Goal: Check status: Check status

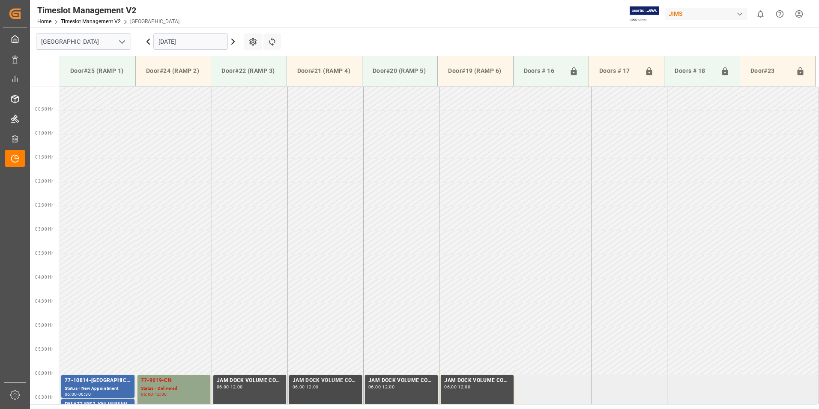
scroll to position [331, 0]
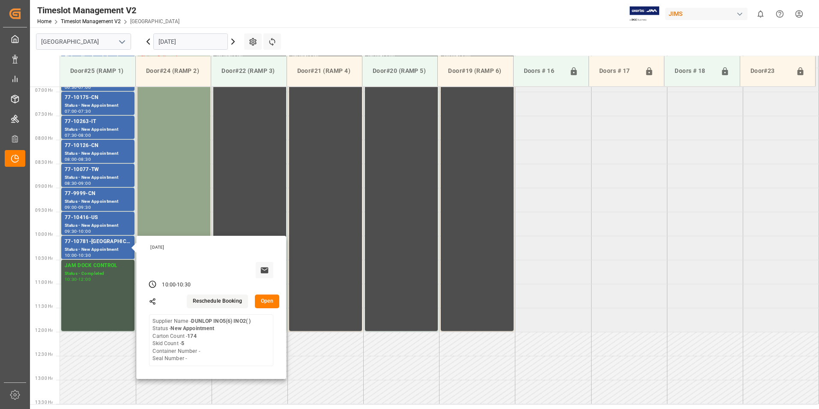
click at [177, 41] on input "[DATE]" at bounding box center [190, 41] width 75 height 16
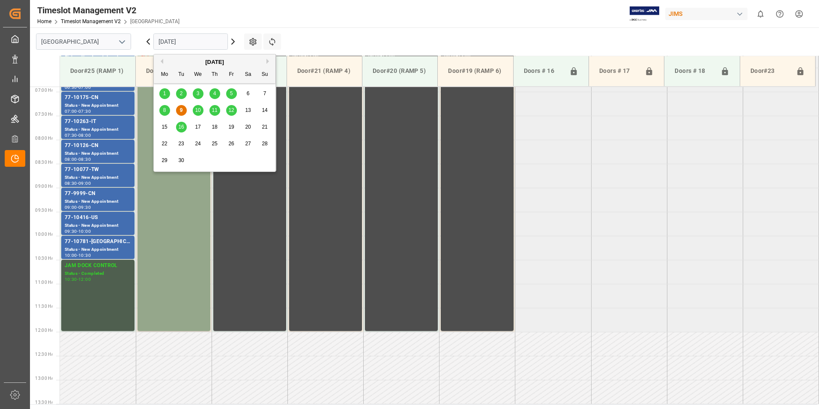
click at [166, 109] on span "8" at bounding box center [164, 110] width 3 height 6
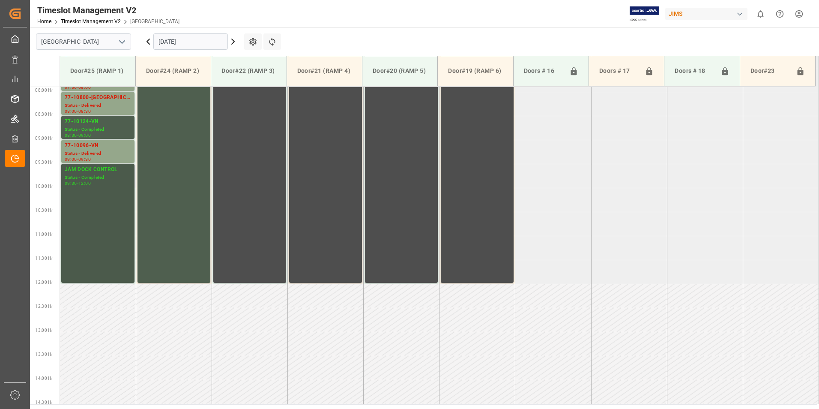
scroll to position [207, 0]
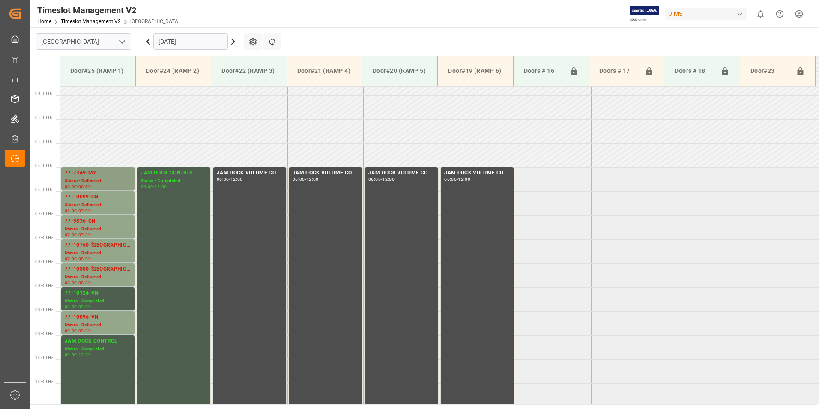
click at [87, 176] on div "77-7349-MY" at bounding box center [98, 173] width 66 height 9
click at [87, 198] on div "77-10099-CN" at bounding box center [98, 197] width 66 height 9
click at [90, 222] on div "77-9836-CN" at bounding box center [98, 221] width 66 height 9
click at [90, 246] on div "77-10760-[GEOGRAPHIC_DATA]" at bounding box center [98, 245] width 66 height 9
click at [87, 270] on div "77-10800-[GEOGRAPHIC_DATA]" at bounding box center [98, 269] width 66 height 9
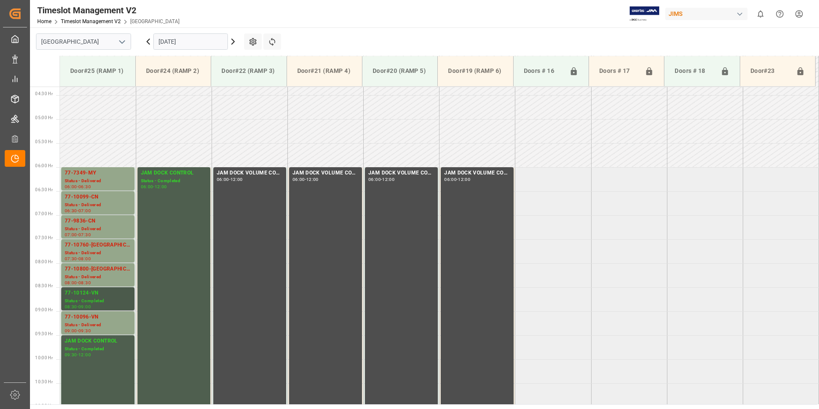
click at [88, 299] on div "Status - Completed" at bounding box center [98, 300] width 66 height 7
click at [88, 318] on div "77-10096-VN" at bounding box center [98, 317] width 66 height 9
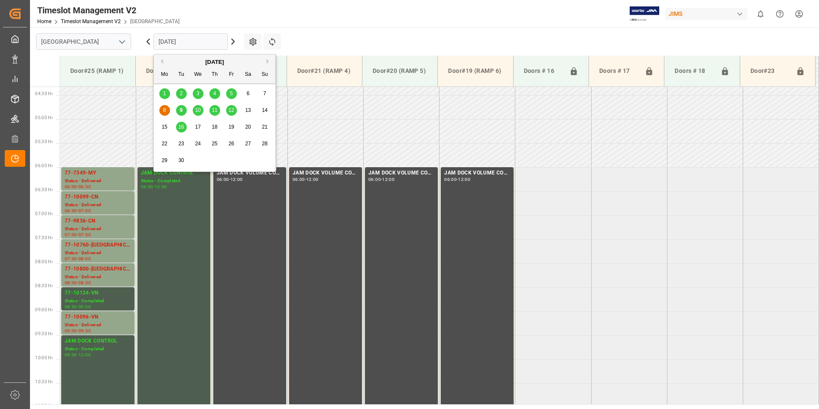
click at [177, 46] on input "[DATE]" at bounding box center [190, 41] width 75 height 16
click at [180, 108] on span "9" at bounding box center [181, 110] width 3 height 6
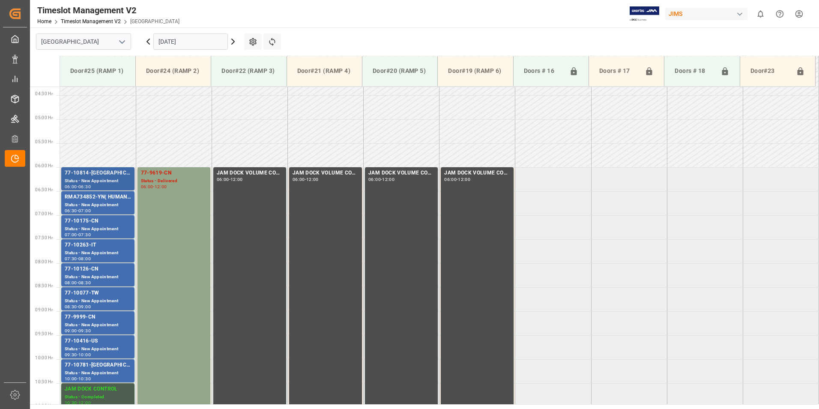
click at [89, 177] on div "77-10814-[GEOGRAPHIC_DATA]" at bounding box center [98, 173] width 66 height 9
click at [83, 222] on div "77-10175-CN" at bounding box center [98, 221] width 66 height 9
click at [87, 248] on div "77-10263-IT" at bounding box center [98, 245] width 66 height 9
click at [78, 275] on div "Status - New Appointment" at bounding box center [98, 276] width 66 height 7
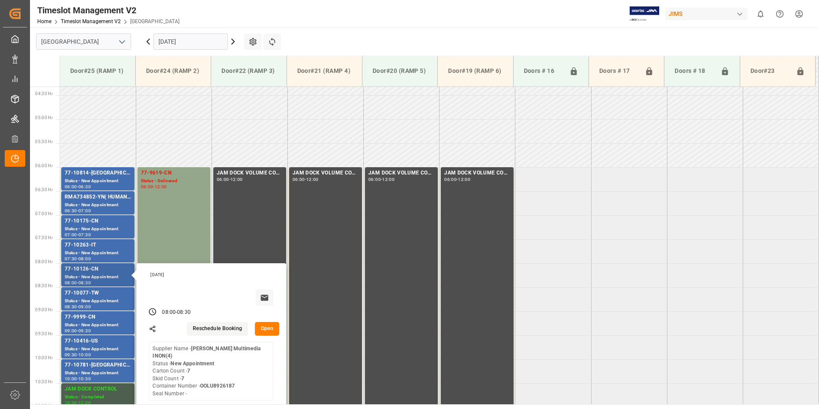
scroll to position [250, 0]
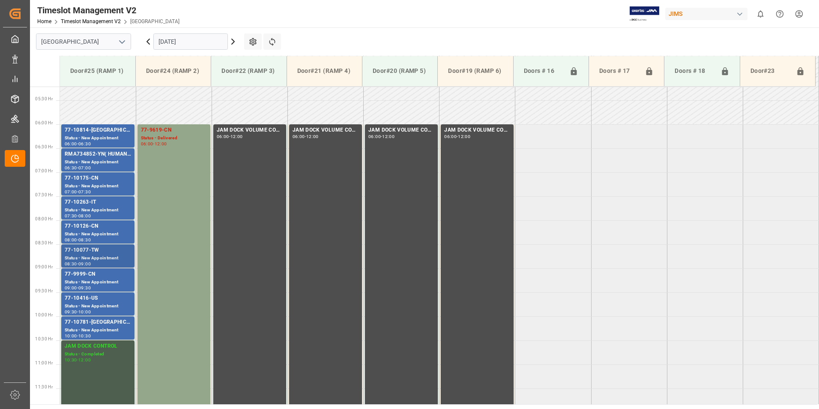
click at [86, 254] on div "77-10077-TW" at bounding box center [98, 250] width 66 height 9
click at [87, 274] on div "77-9999-CN" at bounding box center [98, 274] width 66 height 9
click at [93, 304] on div "Status - New Appointment" at bounding box center [98, 305] width 66 height 7
click at [100, 323] on div "77-10781-[GEOGRAPHIC_DATA]" at bounding box center [98, 322] width 66 height 9
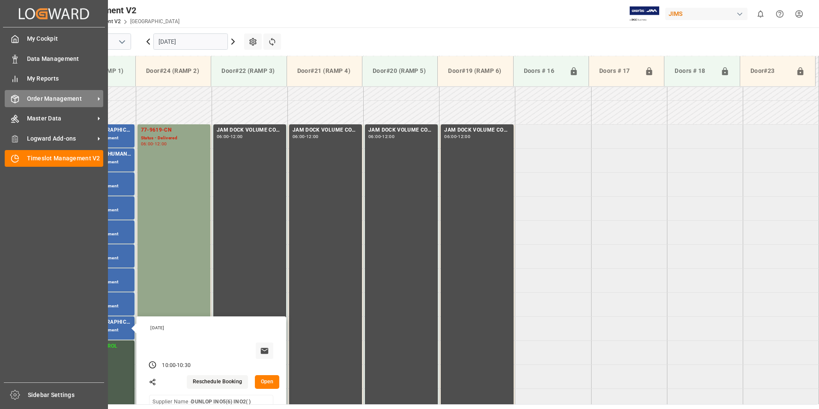
click at [45, 96] on span "Order Management" at bounding box center [61, 98] width 68 height 9
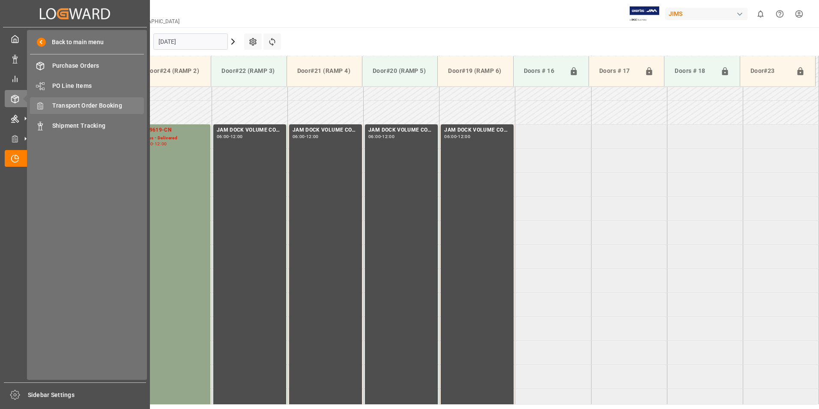
click at [87, 106] on span "Transport Order Booking" at bounding box center [98, 105] width 92 height 9
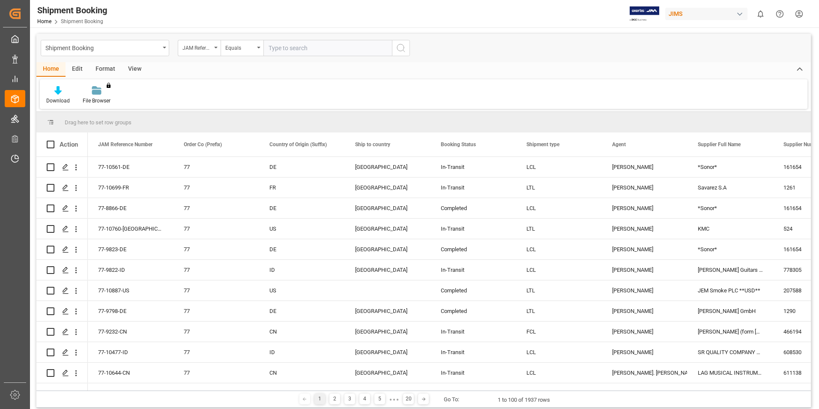
click at [296, 48] on input "text" at bounding box center [327, 48] width 129 height 16
type input "863721"
click at [400, 52] on icon "search button" at bounding box center [401, 48] width 10 height 10
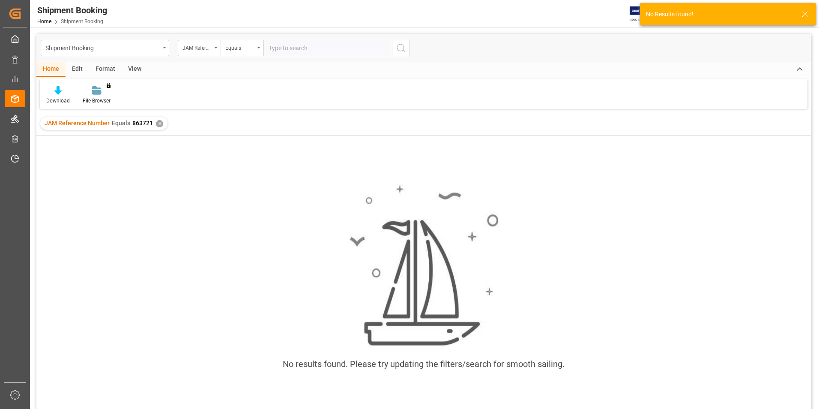
click at [158, 124] on div "✕" at bounding box center [159, 123] width 7 height 7
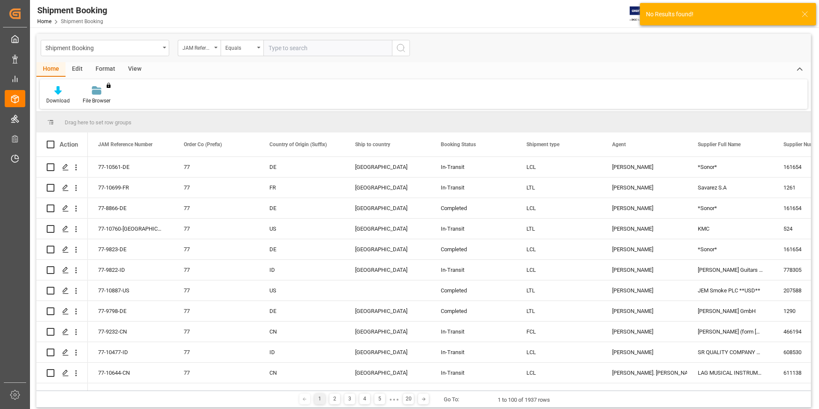
click at [287, 48] on input "text" at bounding box center [327, 48] width 129 height 16
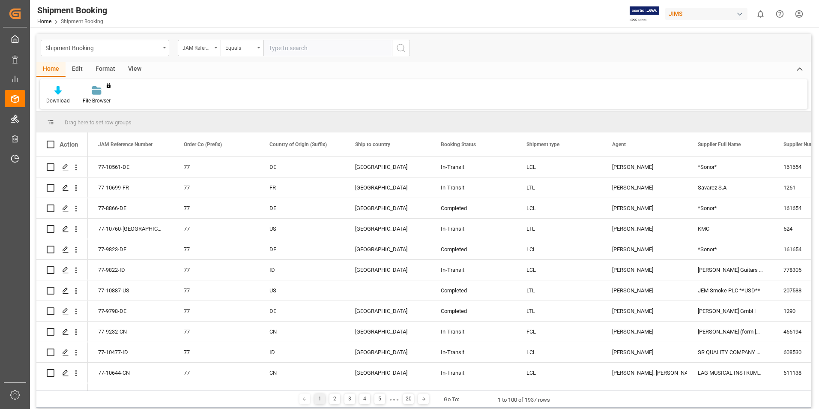
click at [281, 44] on input "text" at bounding box center [327, 48] width 129 height 16
type input "77-10717-us"
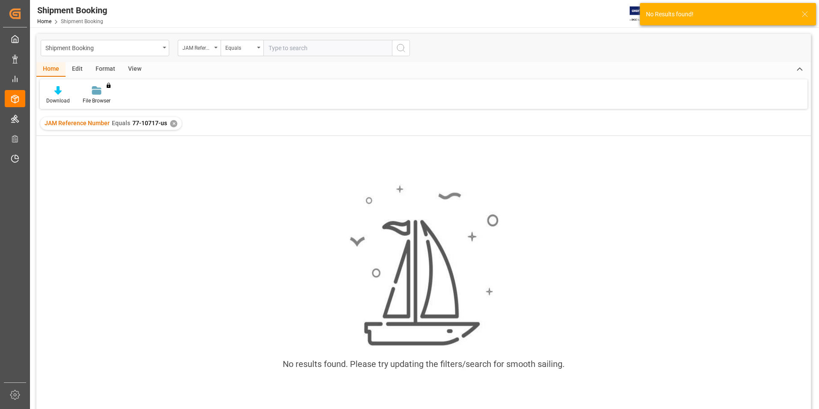
click at [172, 123] on div "✕" at bounding box center [173, 123] width 7 height 7
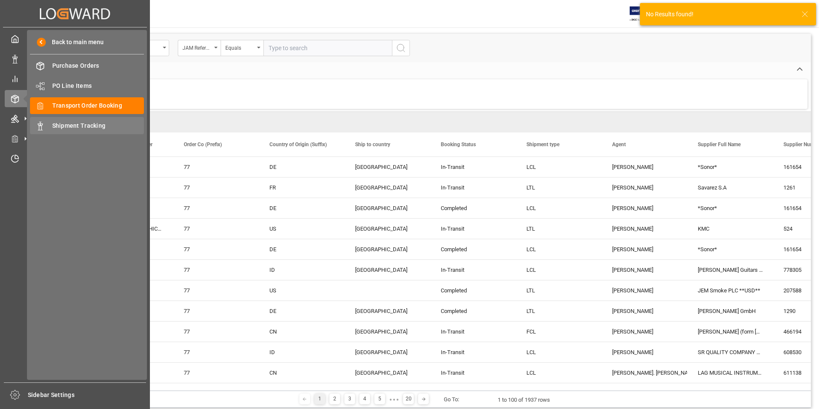
click at [78, 129] on span "Shipment Tracking" at bounding box center [98, 125] width 92 height 9
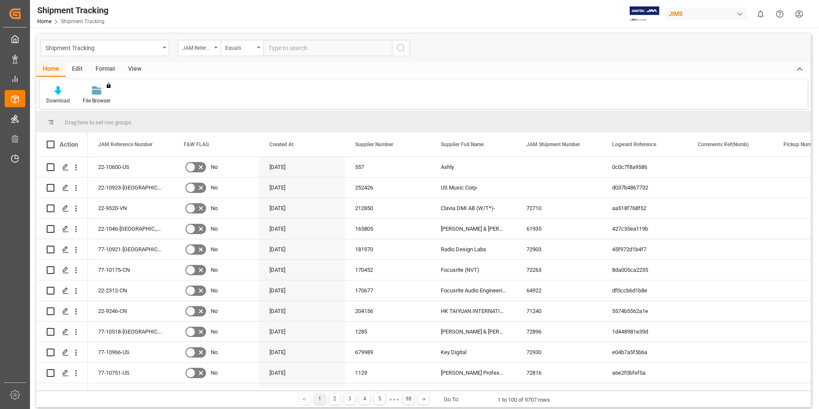
click at [281, 48] on input "text" at bounding box center [327, 48] width 129 height 16
type input "77-10717-us"
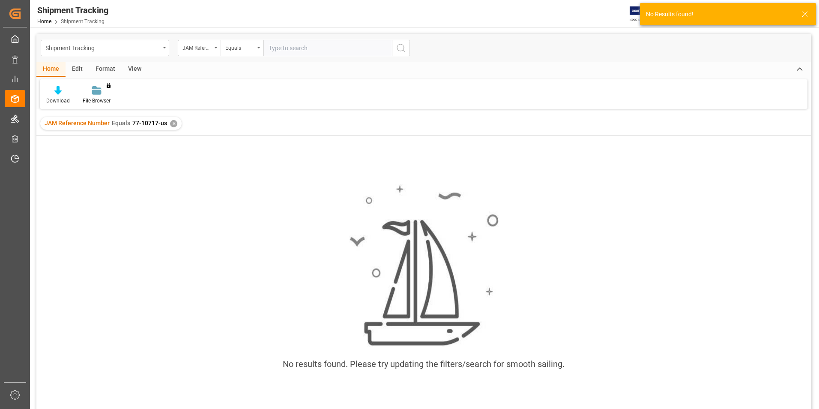
click at [172, 123] on div "✕" at bounding box center [173, 123] width 7 height 7
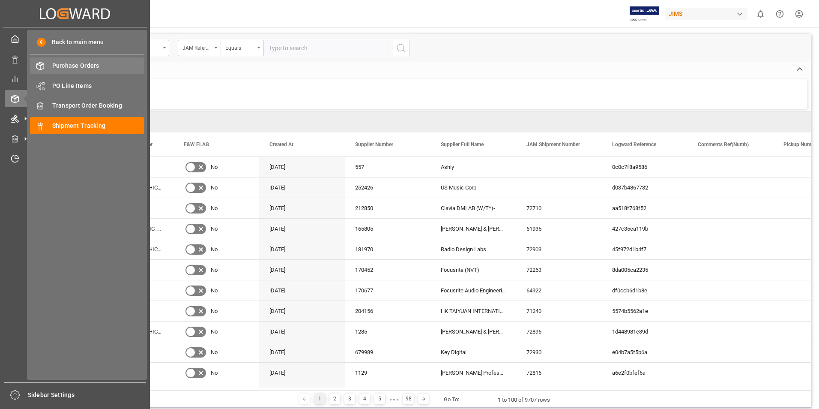
click at [87, 67] on span "Purchase Orders" at bounding box center [98, 65] width 92 height 9
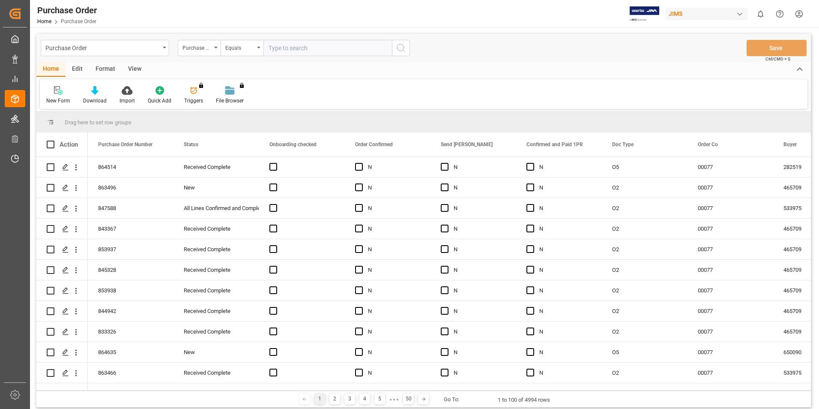
click at [292, 49] on input "text" at bounding box center [327, 48] width 129 height 16
type input "863721"
click at [398, 47] on icon "search button" at bounding box center [401, 48] width 10 height 10
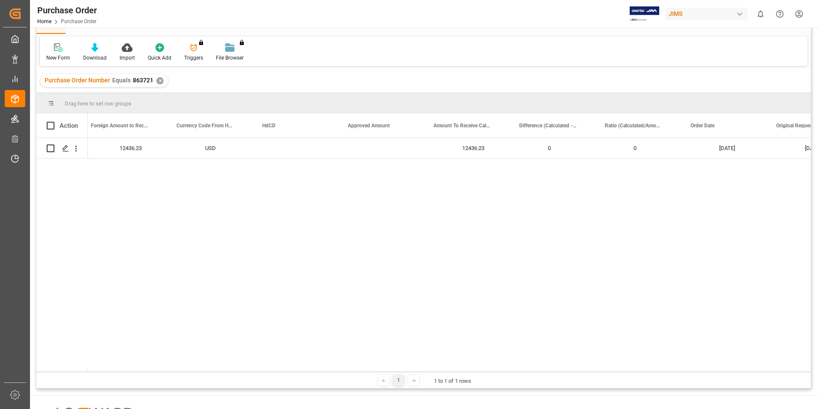
scroll to position [0, 1381]
click at [100, 148] on div "863721" at bounding box center [131, 148] width 86 height 20
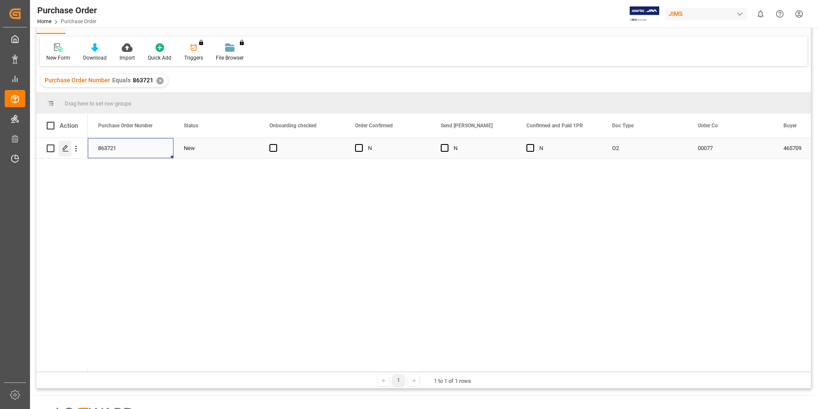
click at [67, 148] on icon "Press SPACE to select this row." at bounding box center [65, 148] width 7 height 7
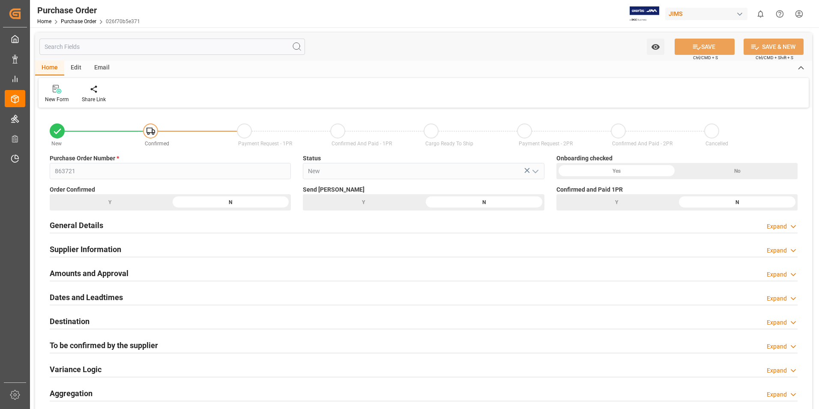
click at [91, 227] on h2 "General Details" at bounding box center [77, 225] width 54 height 12
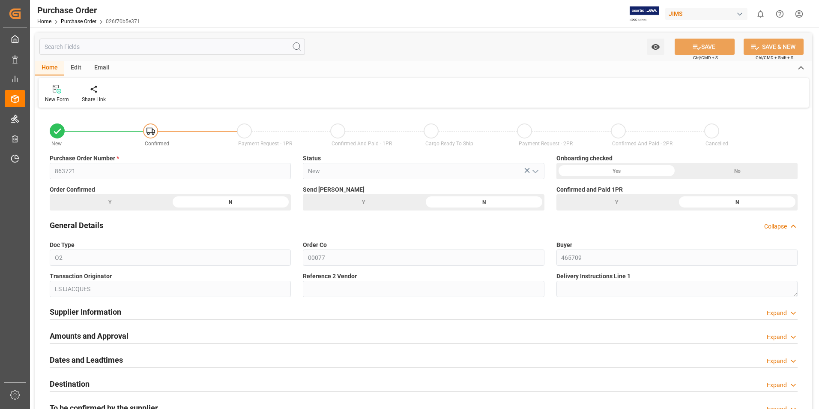
click at [114, 314] on h2 "Supplier Information" at bounding box center [86, 312] width 72 height 12
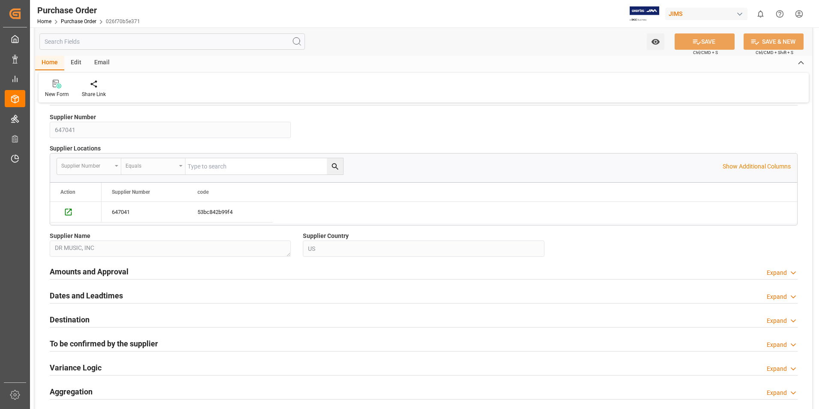
click at [104, 292] on h2 "Dates and Leadtimes" at bounding box center [86, 296] width 73 height 12
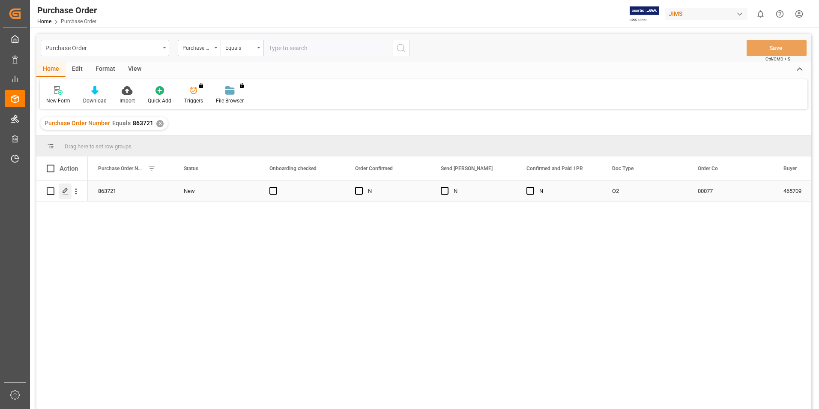
click at [65, 194] on line "Press SPACE to select this row." at bounding box center [65, 194] width 5 height 0
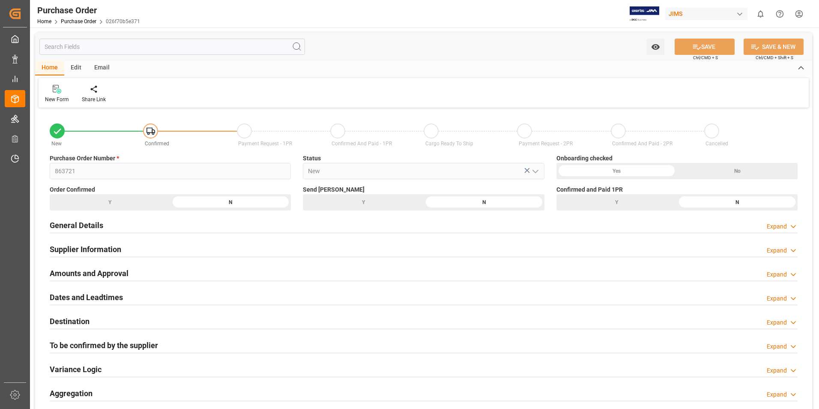
click at [46, 169] on div "Purchase Order Number * 863721" at bounding box center [170, 166] width 253 height 31
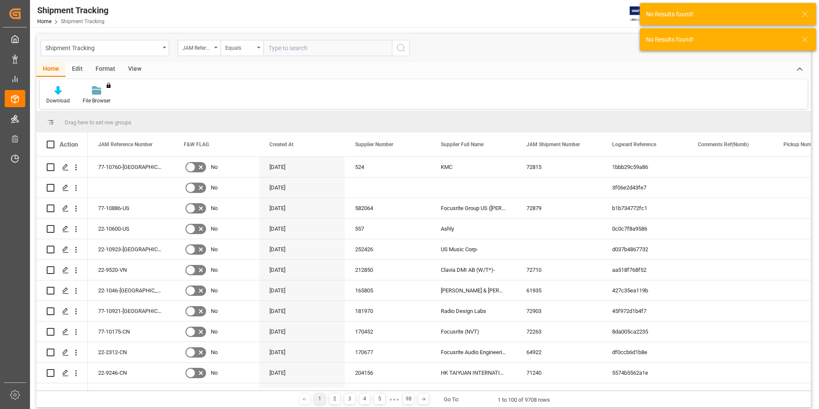
click at [302, 49] on input "text" at bounding box center [327, 48] width 129 height 16
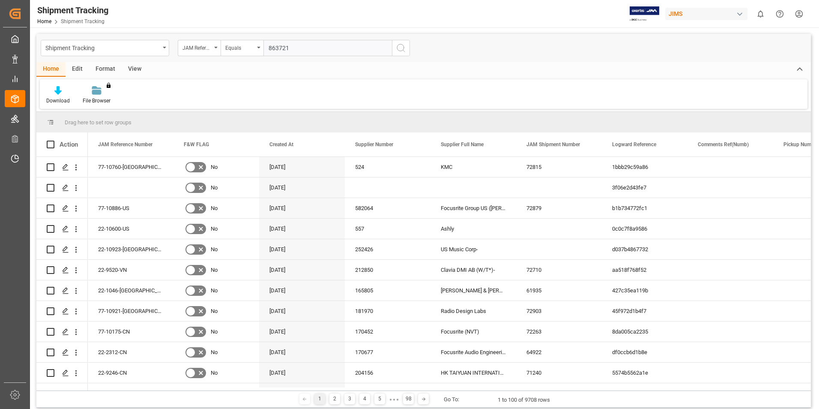
type input "863721"
click at [407, 46] on button "search button" at bounding box center [401, 48] width 18 height 16
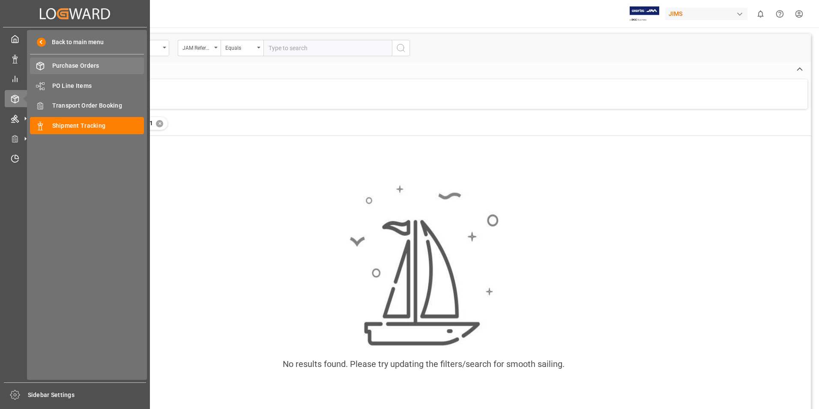
click at [96, 66] on span "Purchase Orders" at bounding box center [98, 65] width 92 height 9
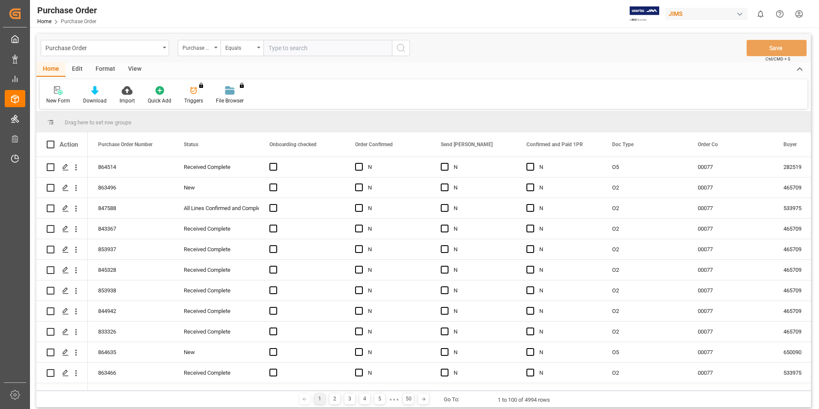
click at [292, 50] on input "text" at bounding box center [327, 48] width 129 height 16
type input "863721"
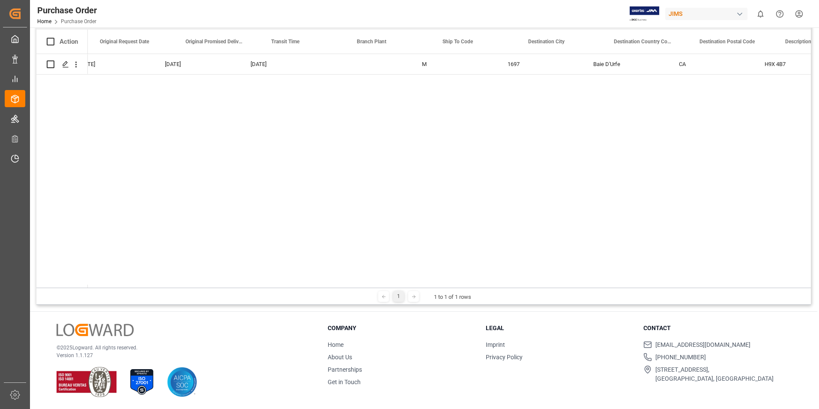
scroll to position [0, 2066]
